Goal: Task Accomplishment & Management: Use online tool/utility

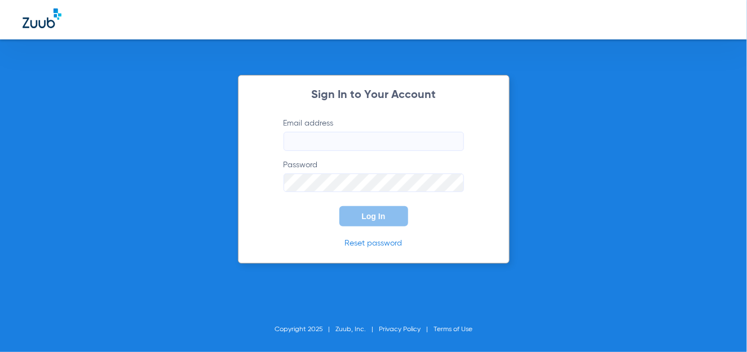
click at [323, 139] on input "Email address" at bounding box center [374, 141] width 180 height 19
click at [359, 147] on input "Email address Required" at bounding box center [374, 141] width 180 height 19
paste input "[EMAIL_ADDRESS][DOMAIN_NAME]"
type input "[EMAIL_ADDRESS][DOMAIN_NAME]"
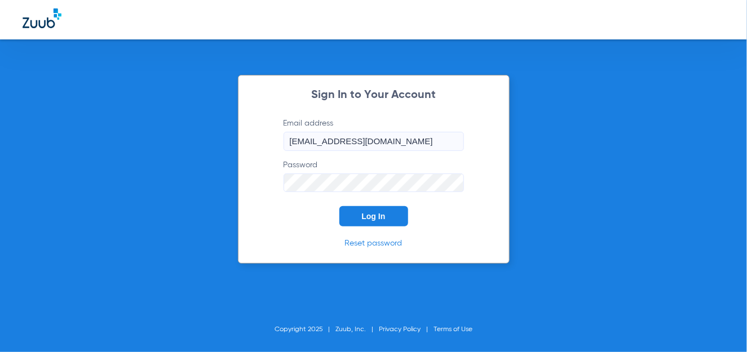
click at [365, 223] on button "Log In" at bounding box center [373, 216] width 69 height 20
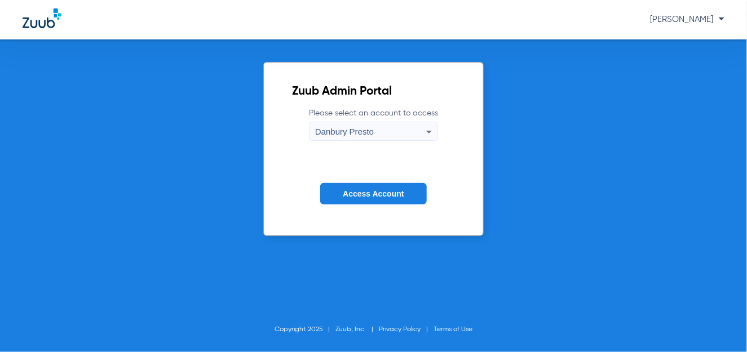
click at [410, 133] on div "Danbury Presto" at bounding box center [370, 131] width 111 height 19
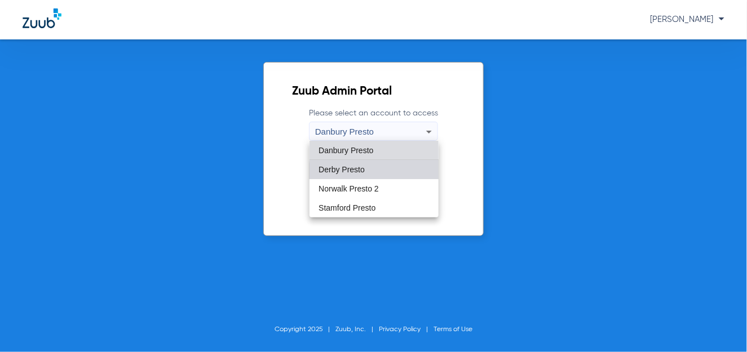
click at [381, 173] on mat-option "Derby Presto" at bounding box center [374, 169] width 129 height 19
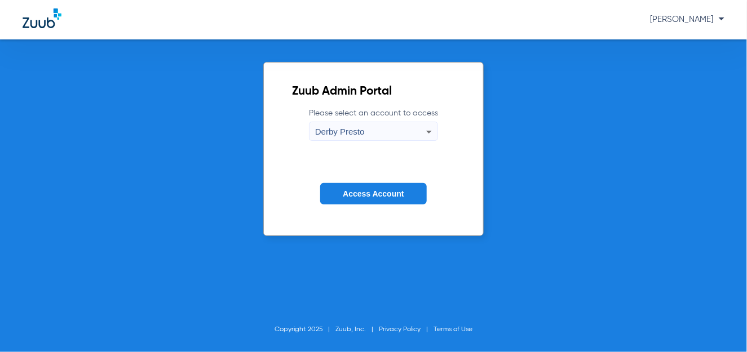
click at [378, 196] on span "Access Account" at bounding box center [373, 193] width 61 height 9
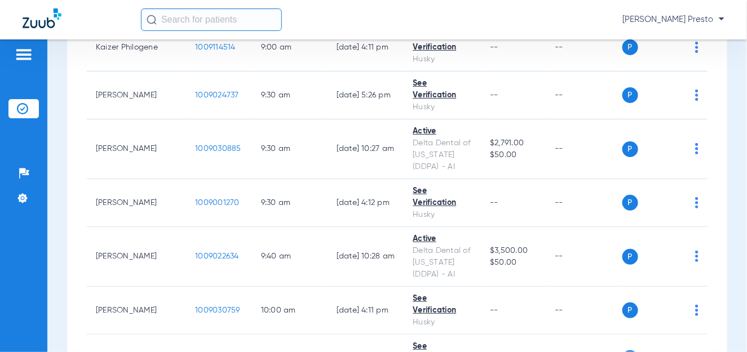
scroll to position [56, 0]
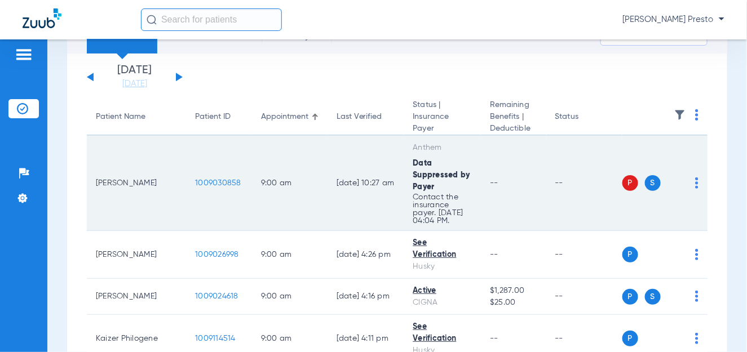
click at [695, 181] on img at bounding box center [696, 183] width 3 height 11
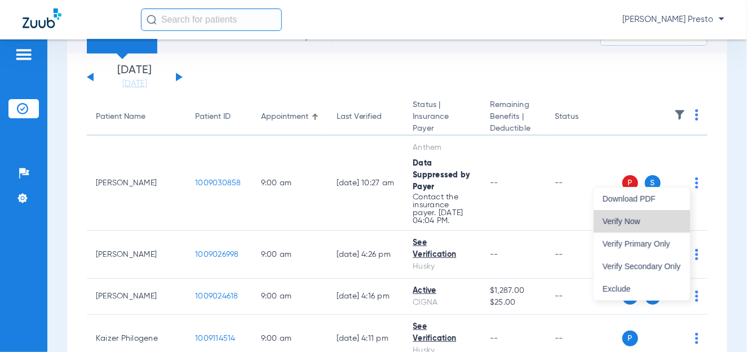
click at [627, 220] on span "Verify Now" at bounding box center [642, 222] width 78 height 8
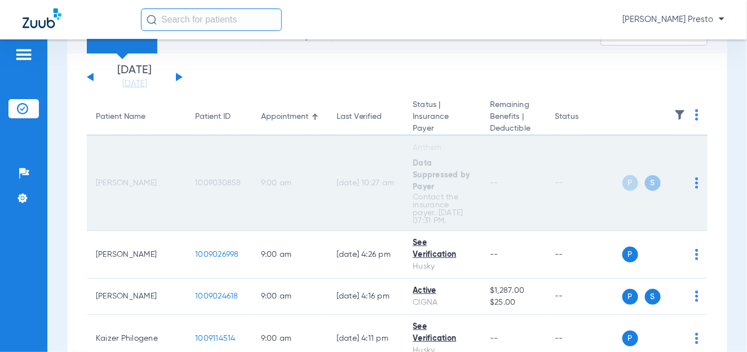
click at [695, 178] on img at bounding box center [696, 183] width 3 height 11
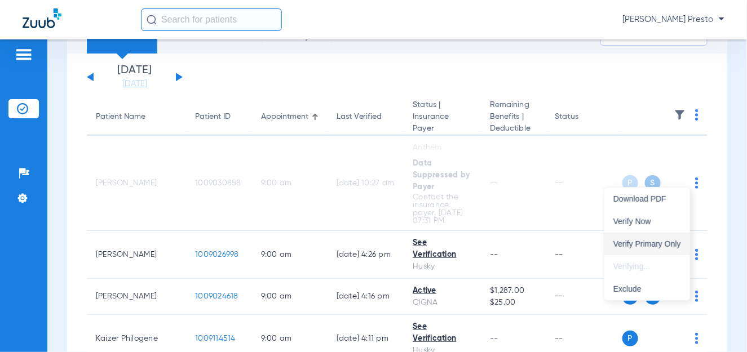
click at [644, 240] on span "Verify Primary Only" at bounding box center [647, 244] width 68 height 8
